Goal: Check status: Check status

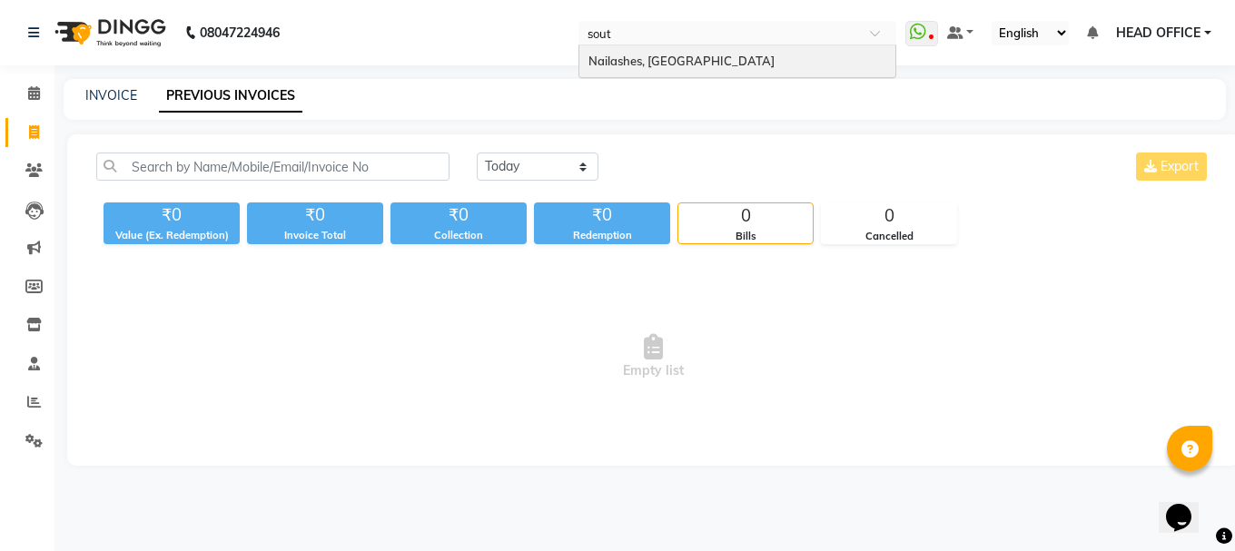
type input "south"
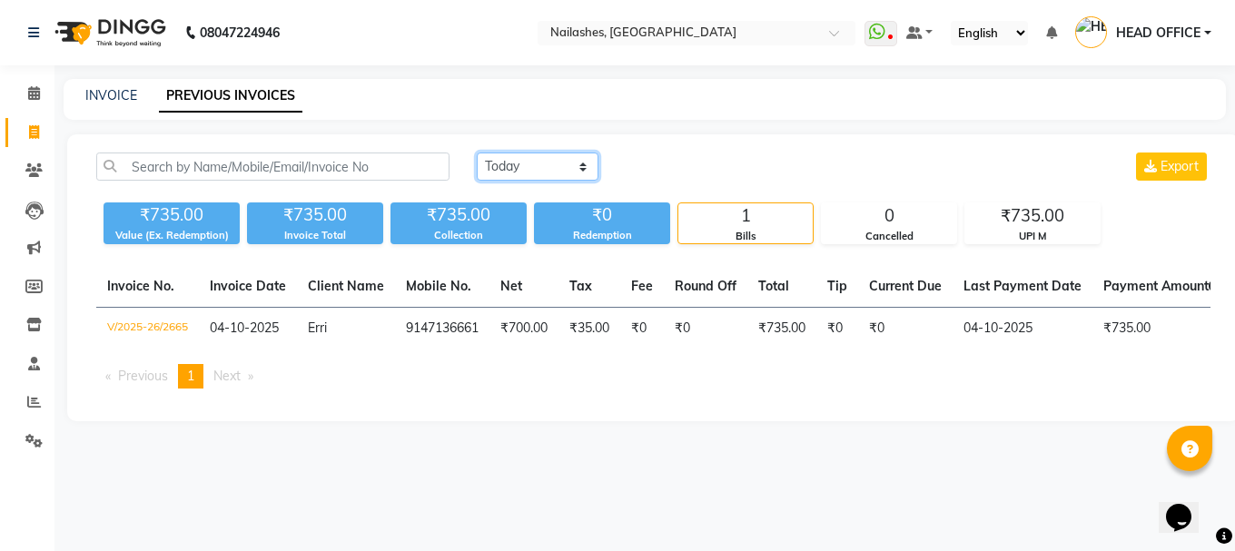
click at [560, 163] on select "[DATE] [DATE] Custom Range" at bounding box center [538, 167] width 122 height 28
select select "range"
click at [477, 153] on select "[DATE] [DATE] Custom Range" at bounding box center [538, 167] width 122 height 28
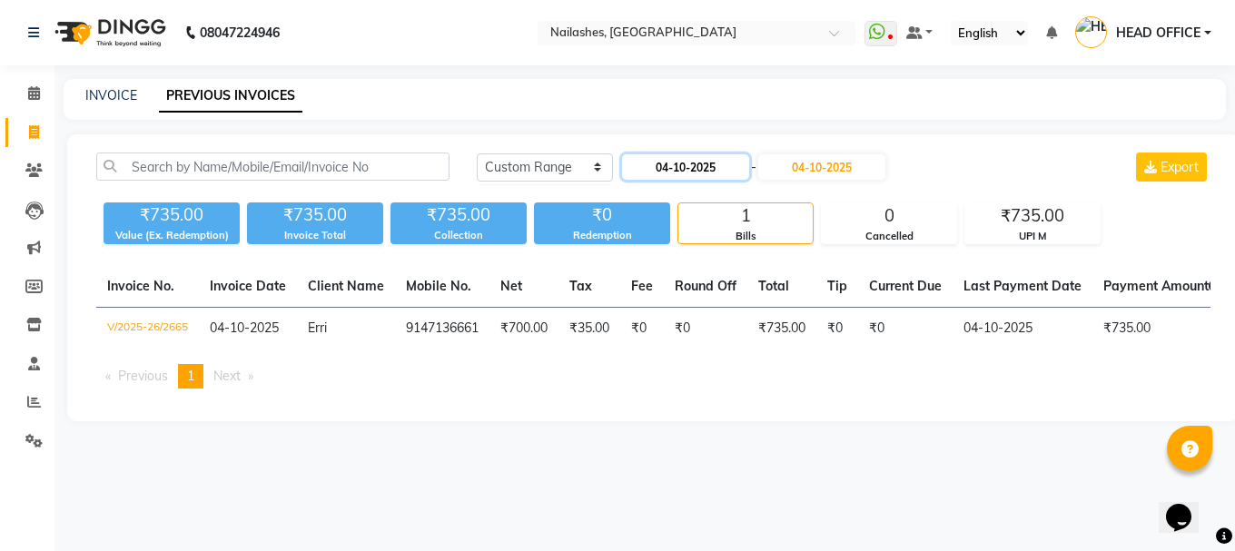
click at [692, 163] on input "04-10-2025" at bounding box center [685, 166] width 127 height 25
select select "10"
select select "2025"
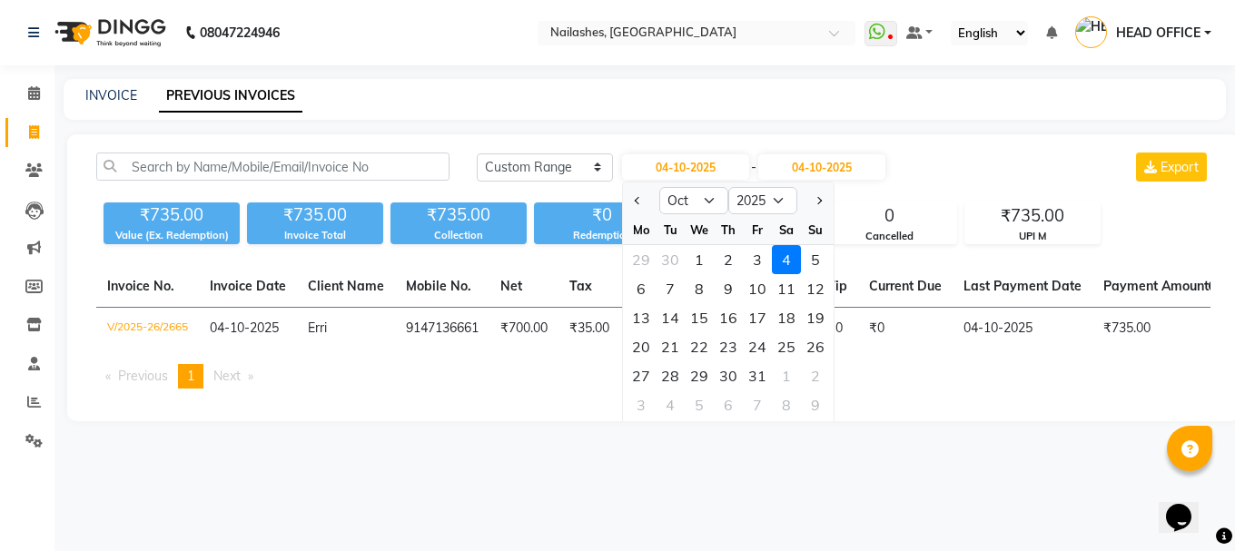
drag, startPoint x: 722, startPoint y: 263, endPoint x: 839, endPoint y: 195, distance: 135.5
click at [724, 262] on div "2" at bounding box center [728, 259] width 29 height 29
type input "02-10-2025"
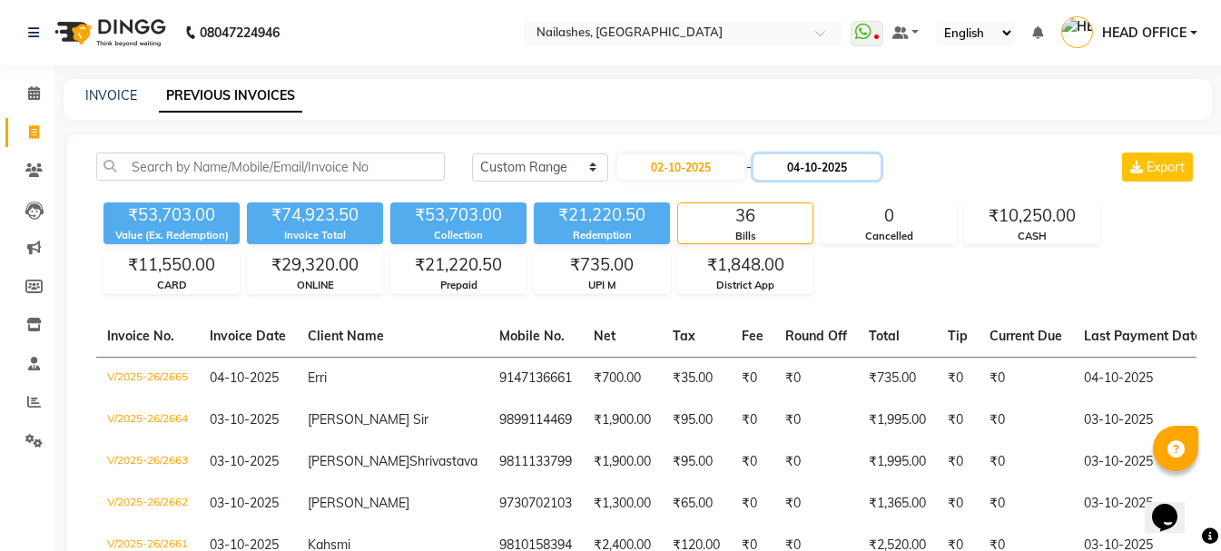
click at [858, 164] on input "04-10-2025" at bounding box center [817, 166] width 127 height 25
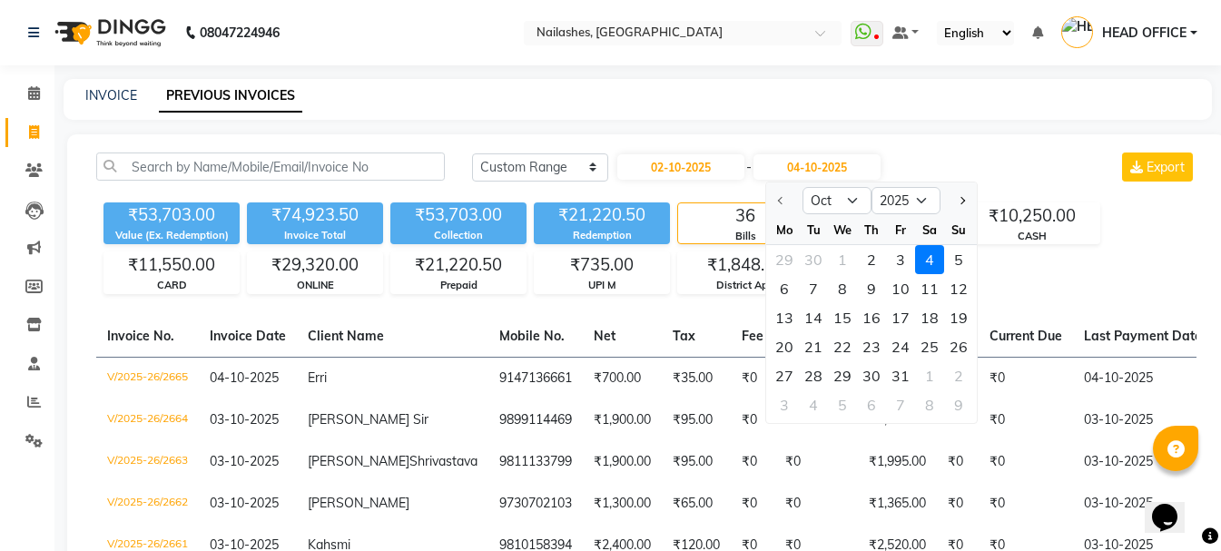
click at [867, 254] on div "2" at bounding box center [871, 259] width 29 height 29
type input "02-10-2025"
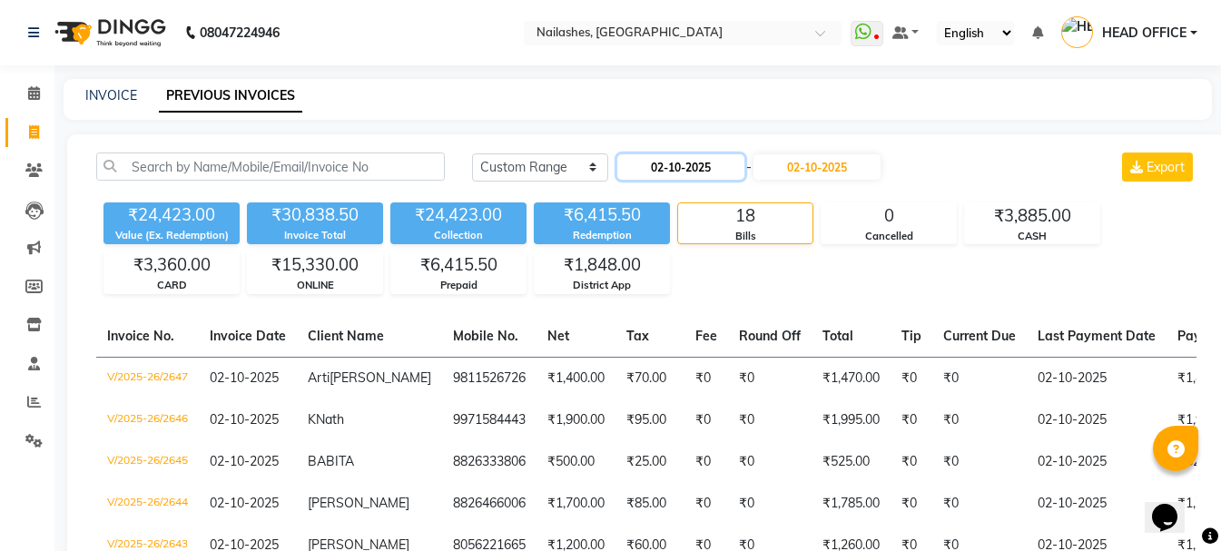
click at [666, 178] on input "02-10-2025" at bounding box center [680, 166] width 127 height 25
select select "10"
select select "2025"
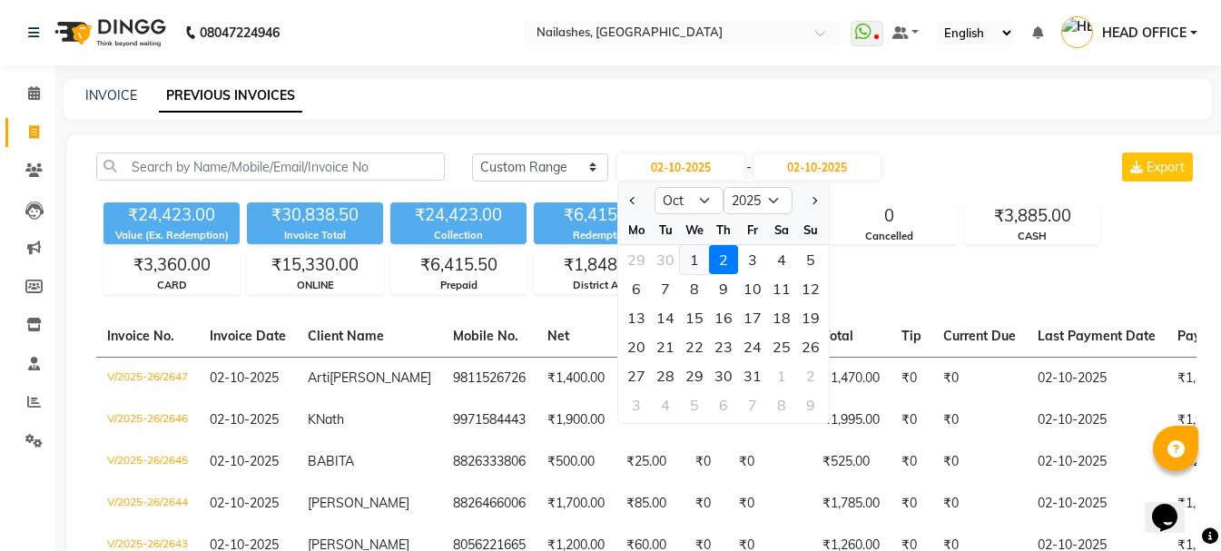
click at [686, 262] on div "1" at bounding box center [694, 259] width 29 height 29
type input "01-10-2025"
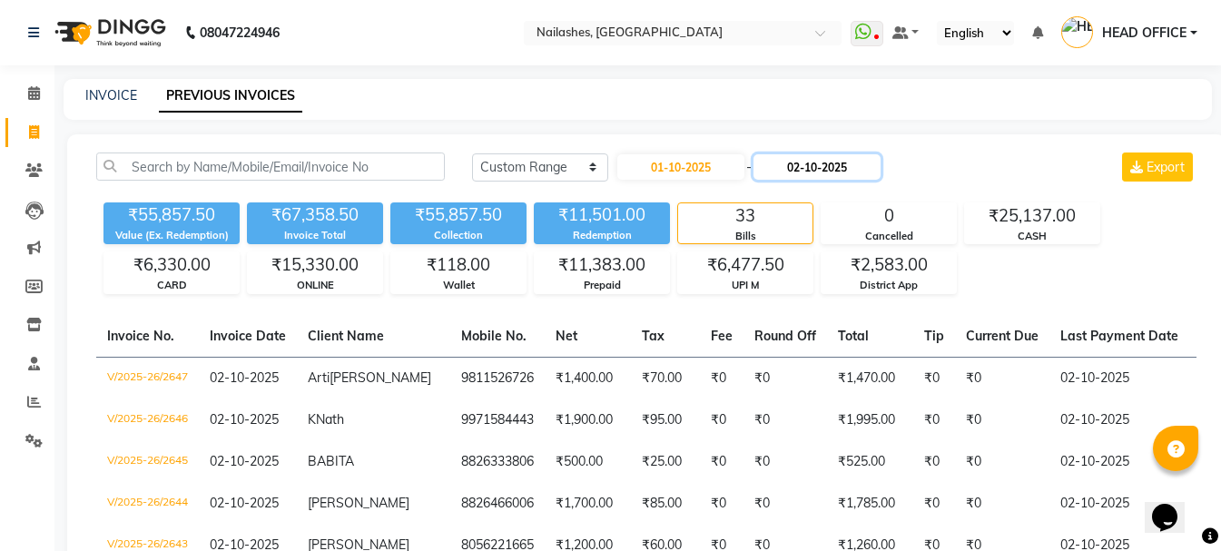
click at [837, 169] on input "02-10-2025" at bounding box center [817, 166] width 127 height 25
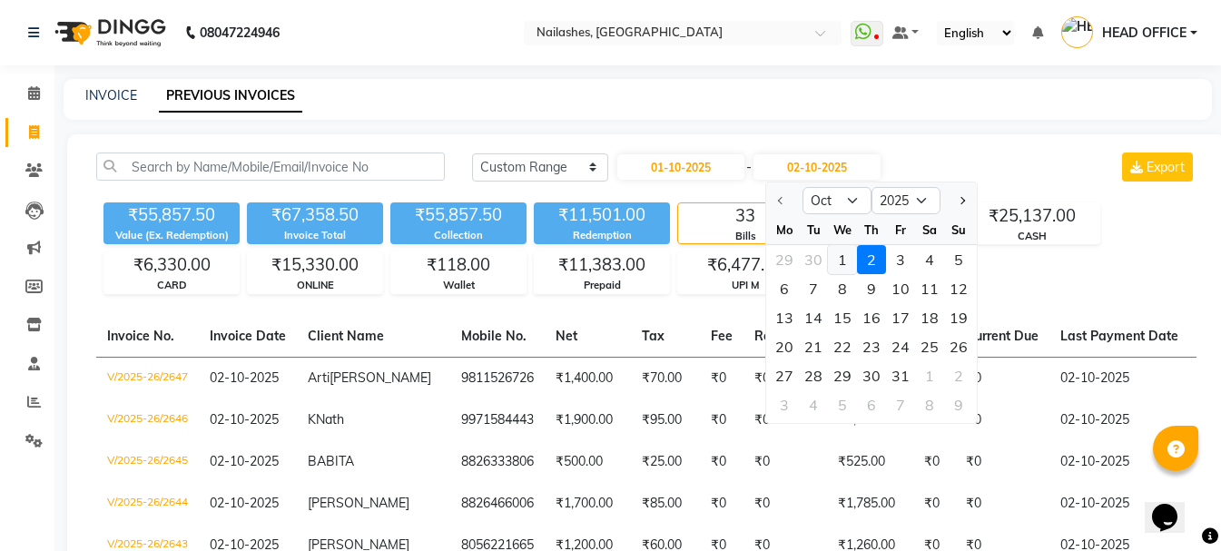
click at [844, 273] on div "1" at bounding box center [842, 259] width 29 height 29
click at [844, 273] on div "₹2,583.00" at bounding box center [889, 264] width 134 height 25
type input "01-10-2025"
